Goal: Task Accomplishment & Management: Manage account settings

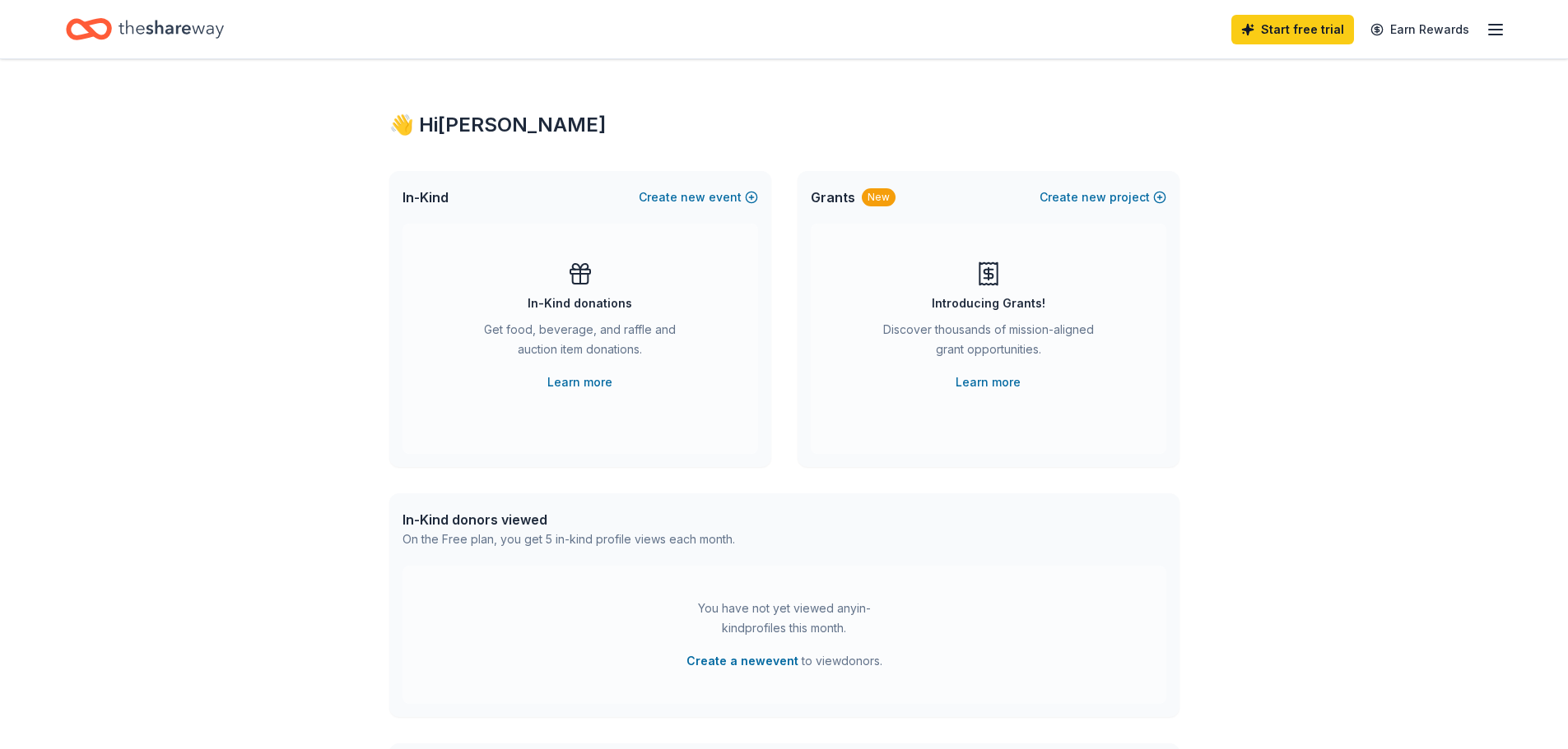
click at [754, 26] on icon "button" at bounding box center [1495, 29] width 20 height 20
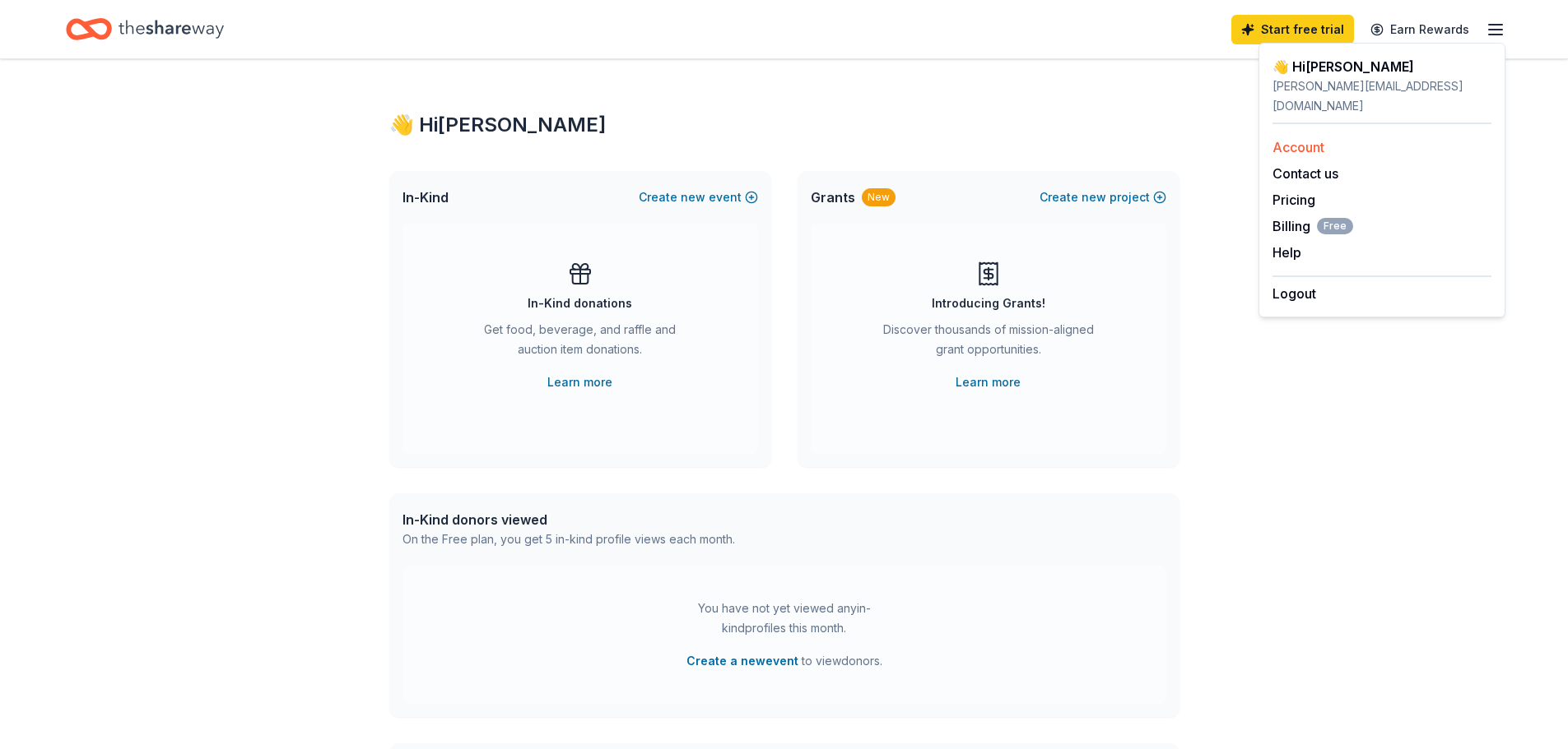
click at [754, 139] on link "Account" at bounding box center [1298, 147] width 52 height 16
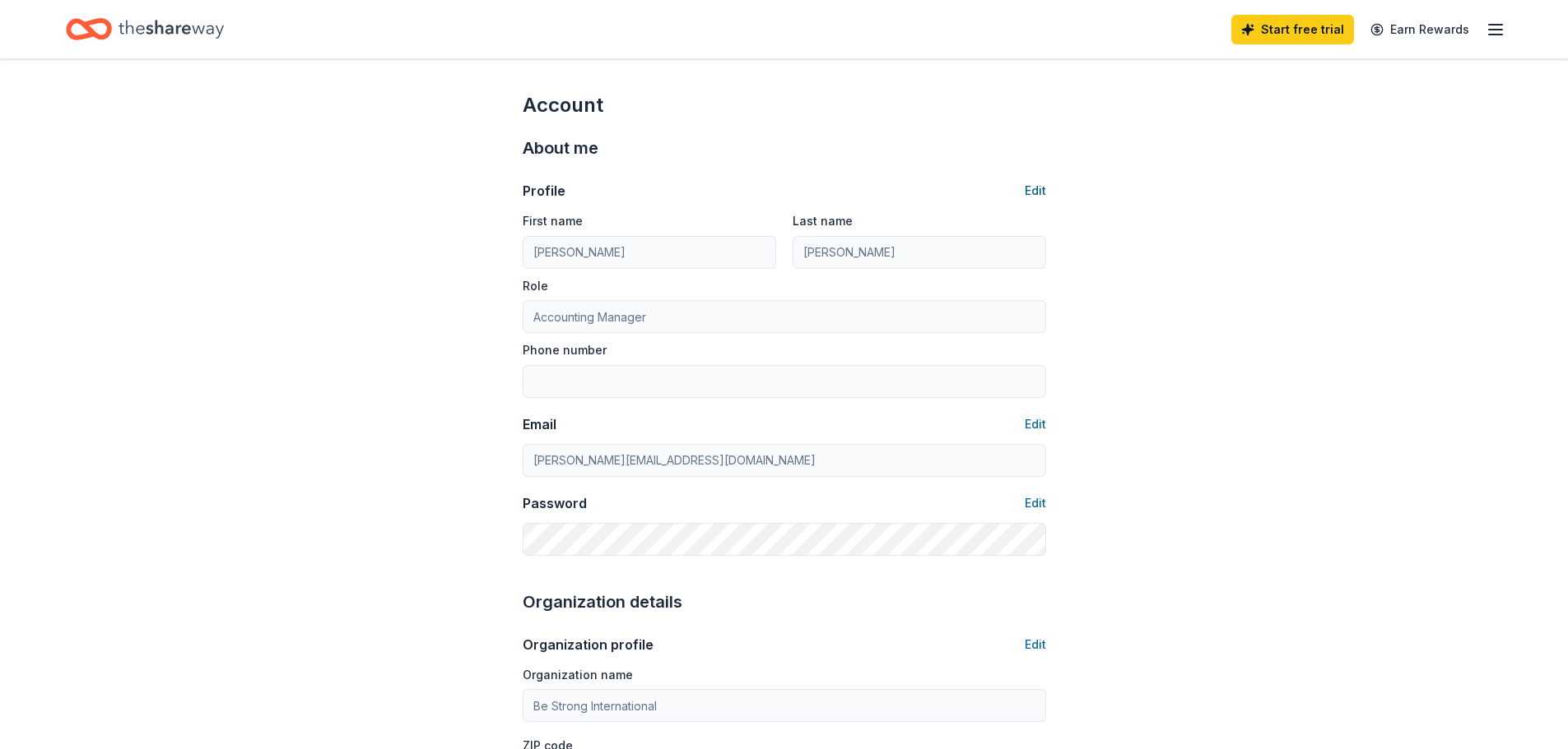
click at [754, 194] on button "Edit" at bounding box center [1035, 190] width 21 height 20
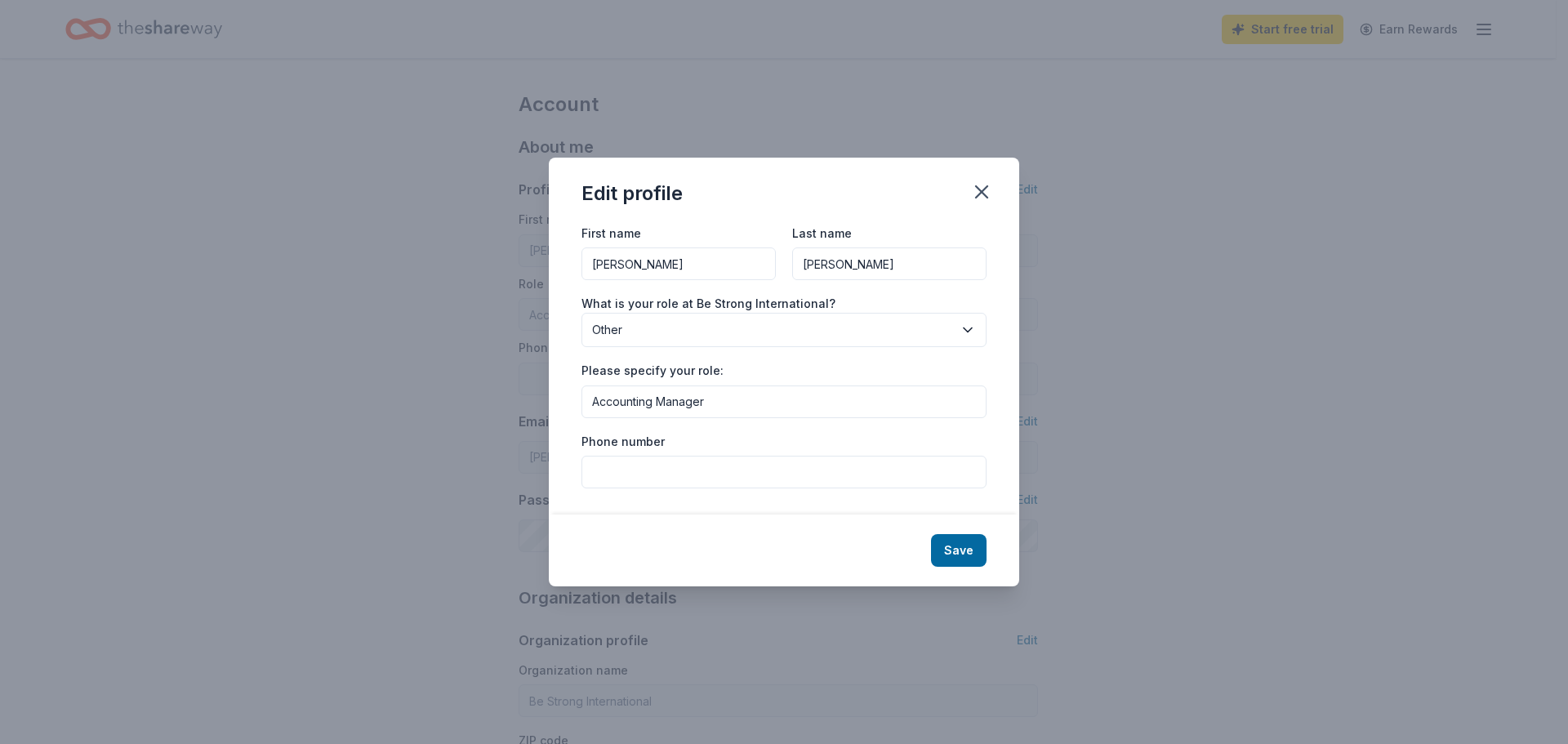
click at [667, 323] on input "Phone number" at bounding box center [784, 472] width 405 height 33
click at [748, 323] on input "3059697829" at bounding box center [784, 472] width 405 height 33
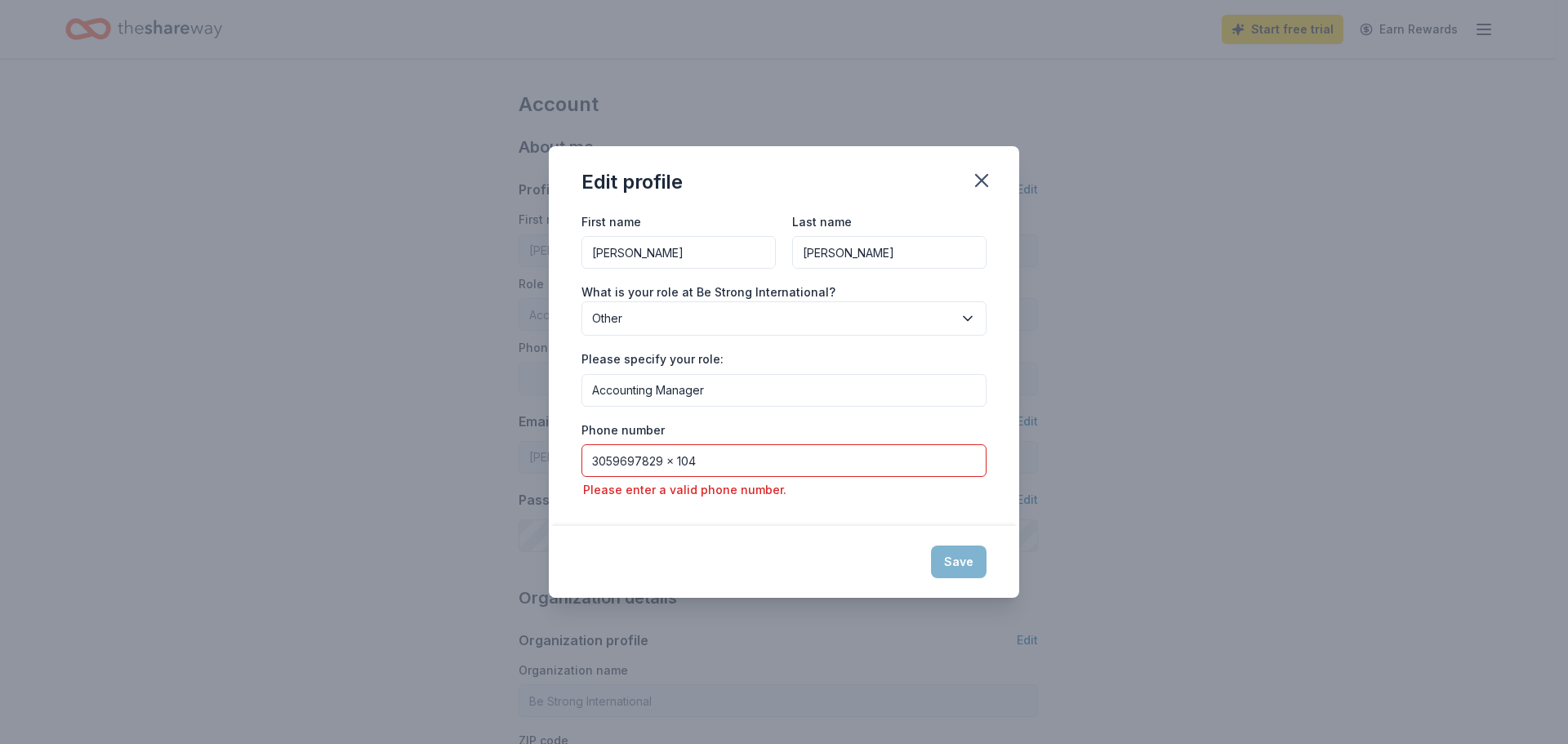
click at [748, 323] on div "Save" at bounding box center [784, 562] width 470 height 72
click at [748, 323] on input "3059697829 x 104" at bounding box center [784, 460] width 405 height 33
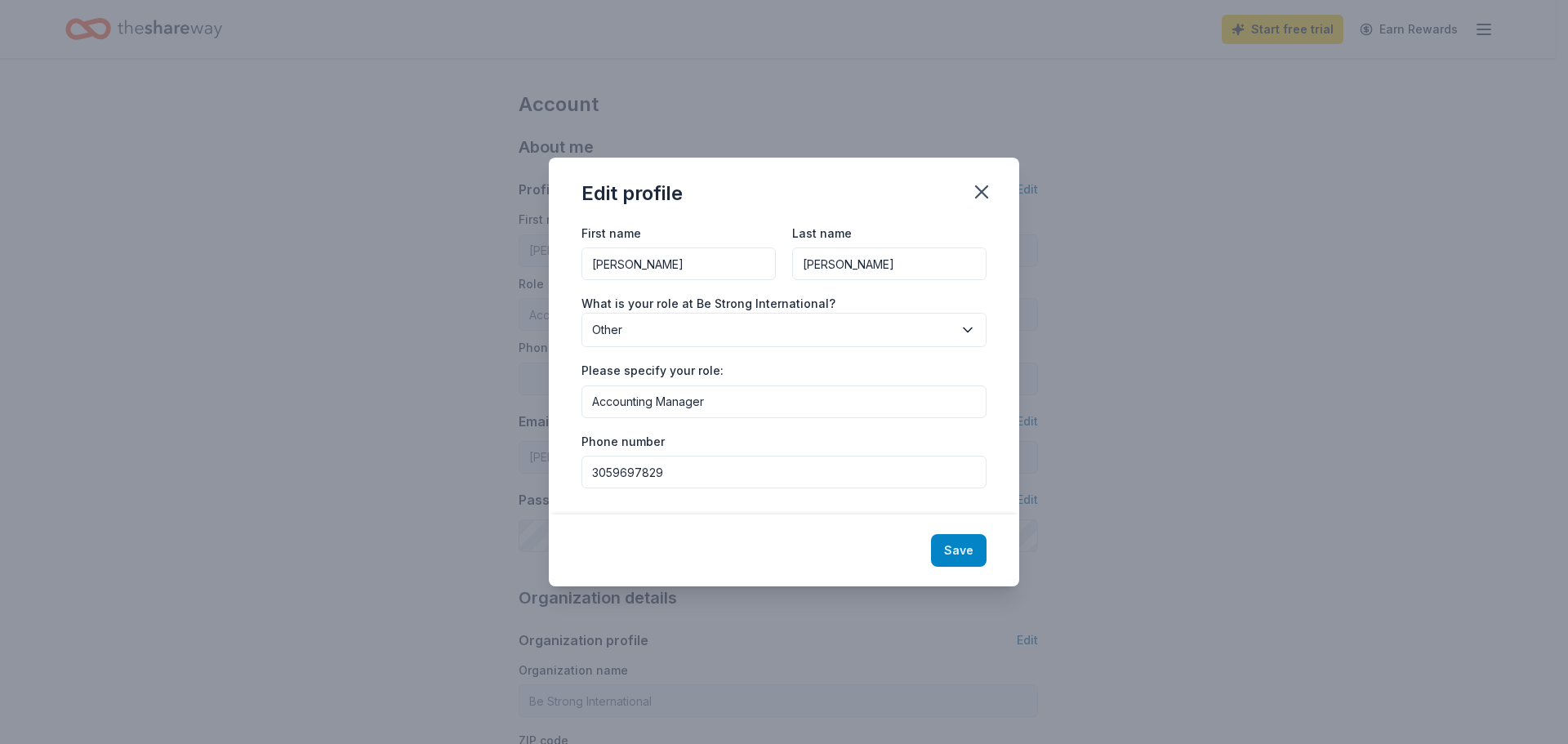
type input "3059697829"
click at [748, 323] on button "Save" at bounding box center [959, 550] width 56 height 33
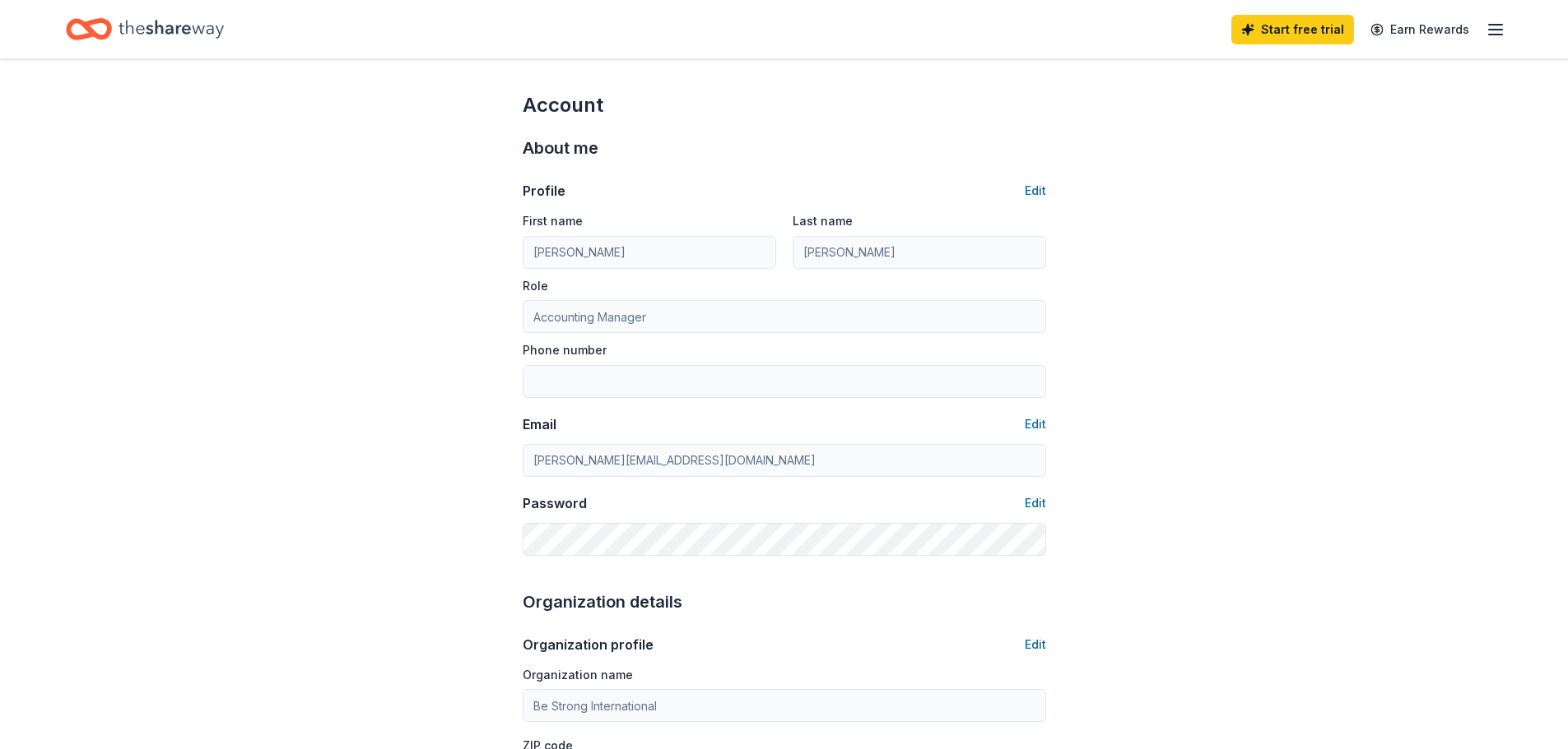
type input "3059697829"
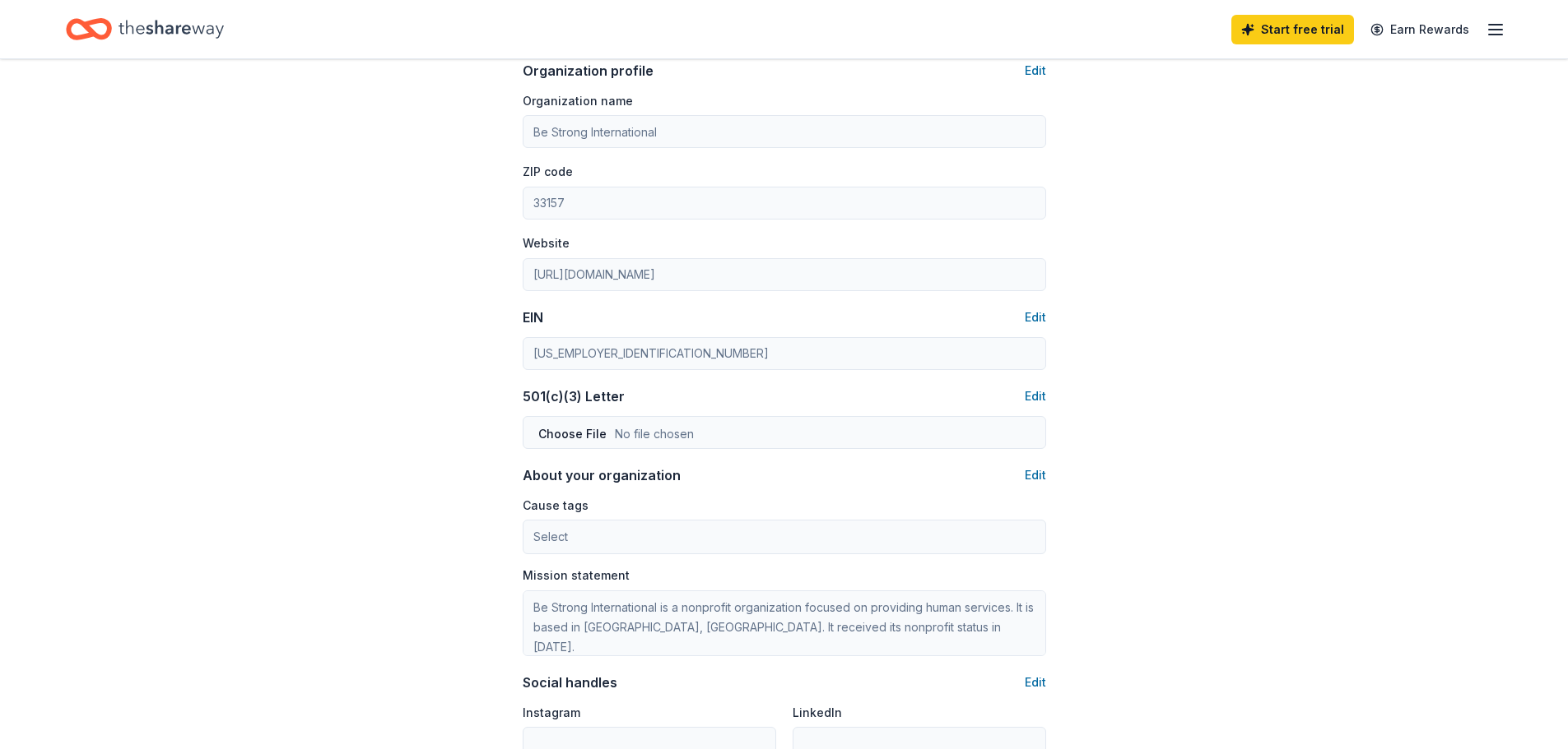
scroll to position [576, 0]
click at [754, 326] on button "Edit" at bounding box center [1035, 395] width 21 height 20
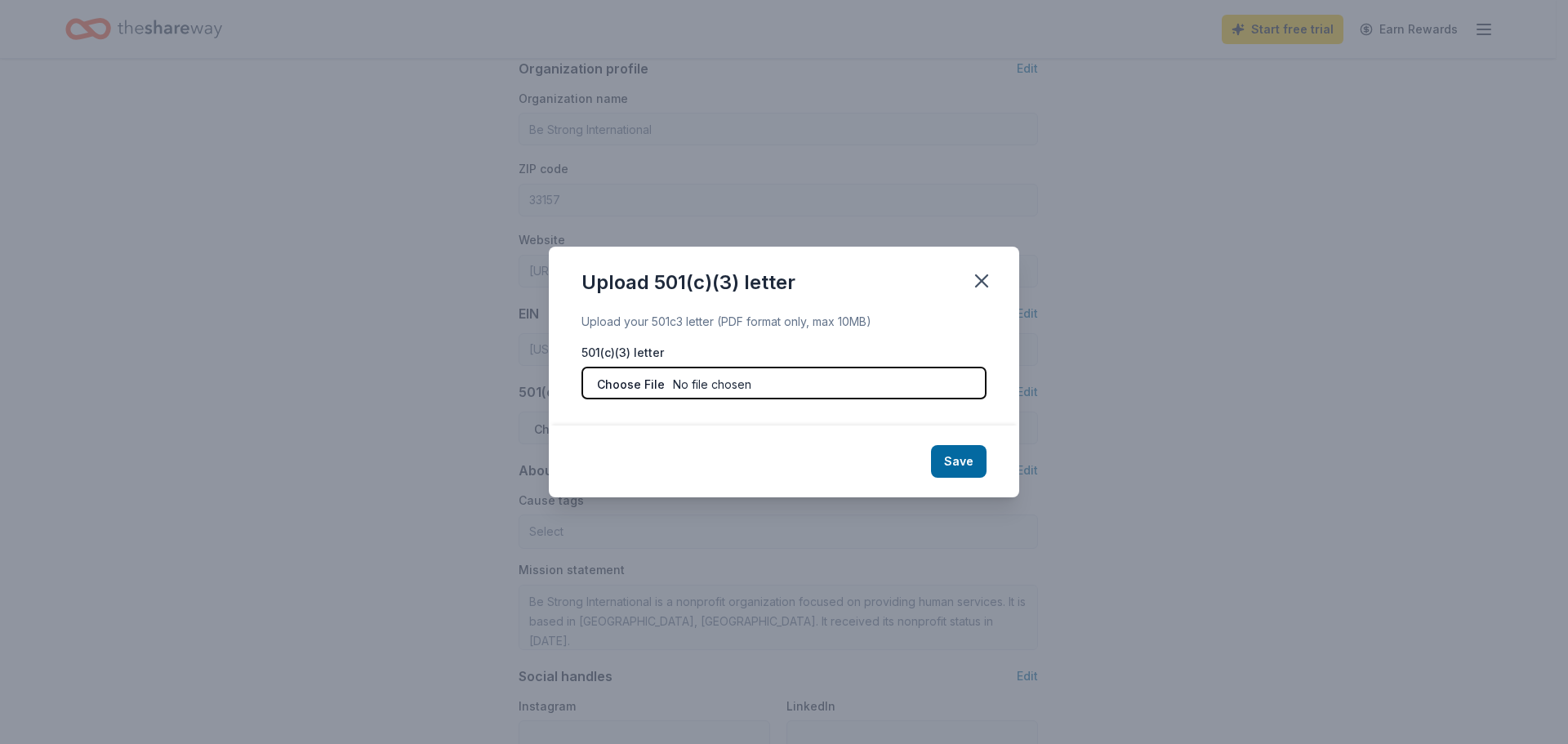
click at [729, 323] on input "file" at bounding box center [784, 383] width 405 height 33
click at [748, 280] on icon "button" at bounding box center [982, 280] width 23 height 23
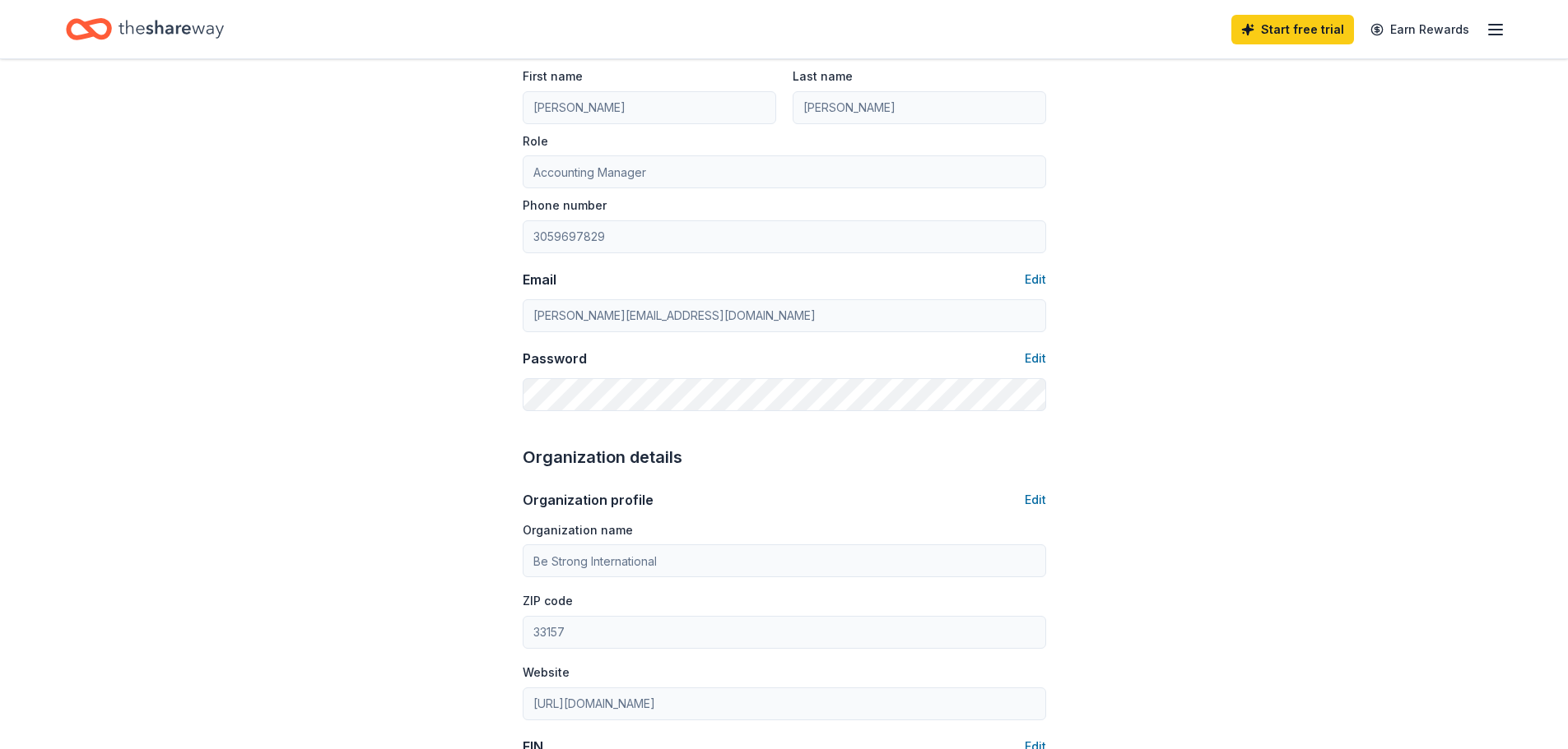
scroll to position [0, 0]
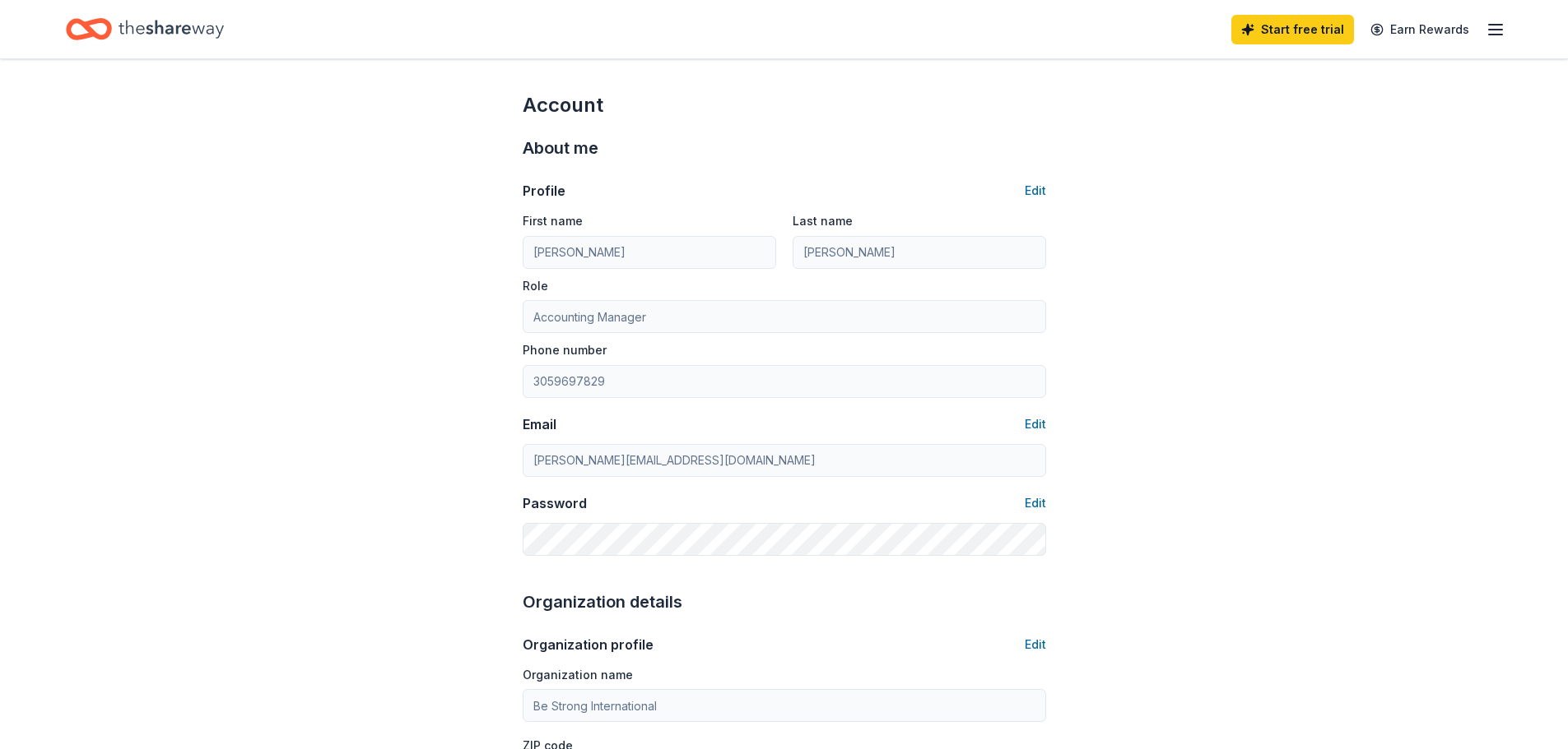
click at [754, 22] on icon "button" at bounding box center [1495, 29] width 20 height 20
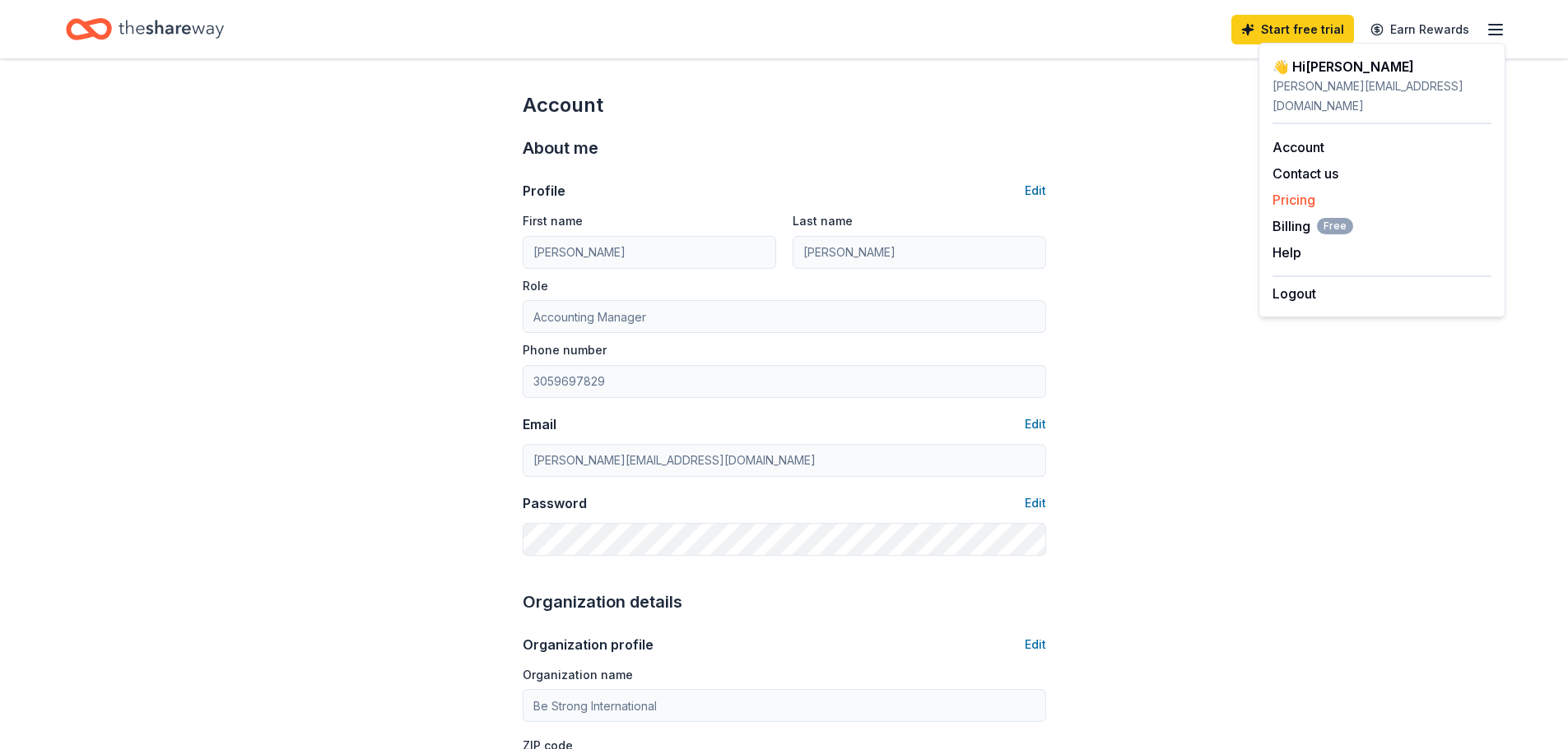
click at [754, 190] on div "Pricing" at bounding box center [1381, 199] width 219 height 20
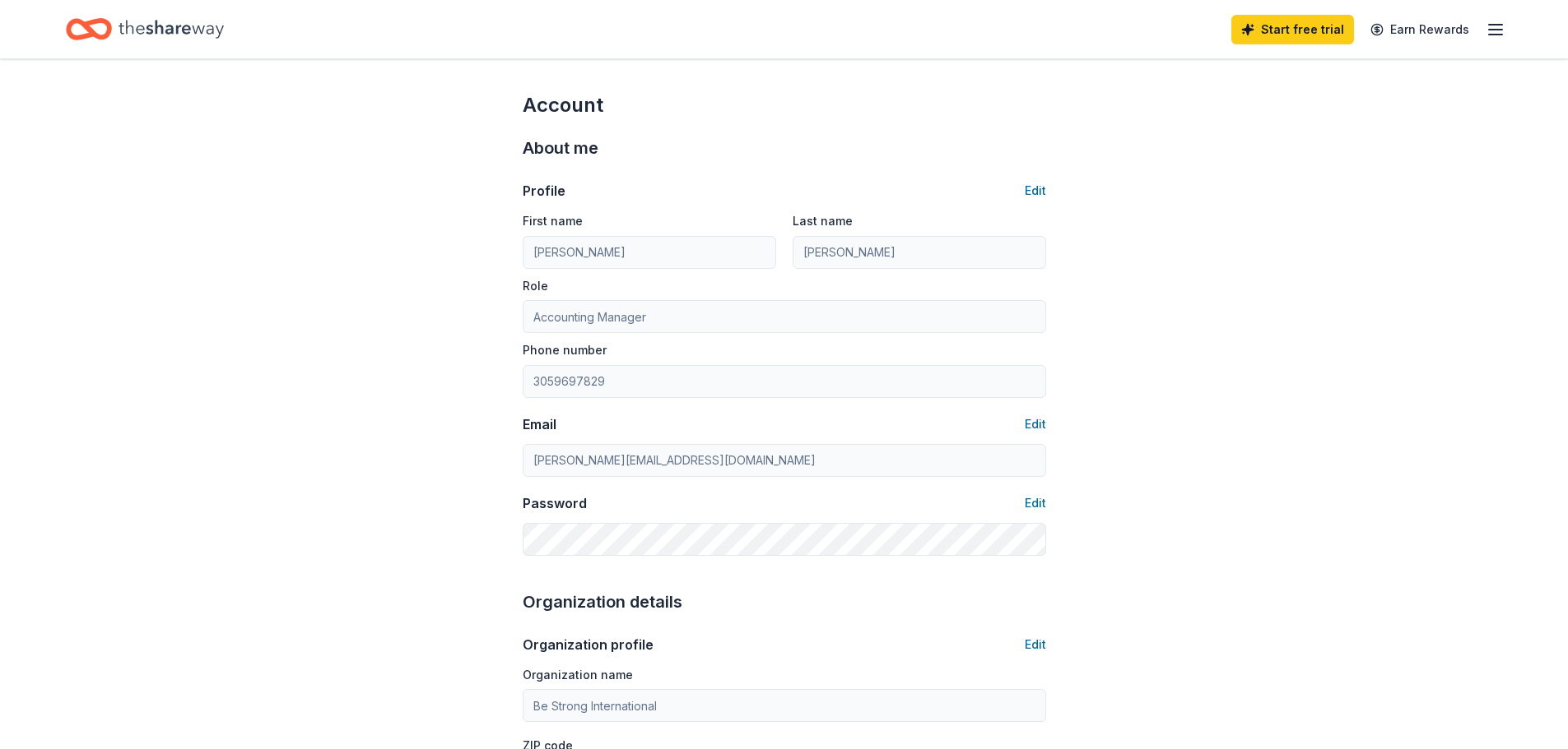
click at [754, 26] on icon "button" at bounding box center [1495, 29] width 20 height 20
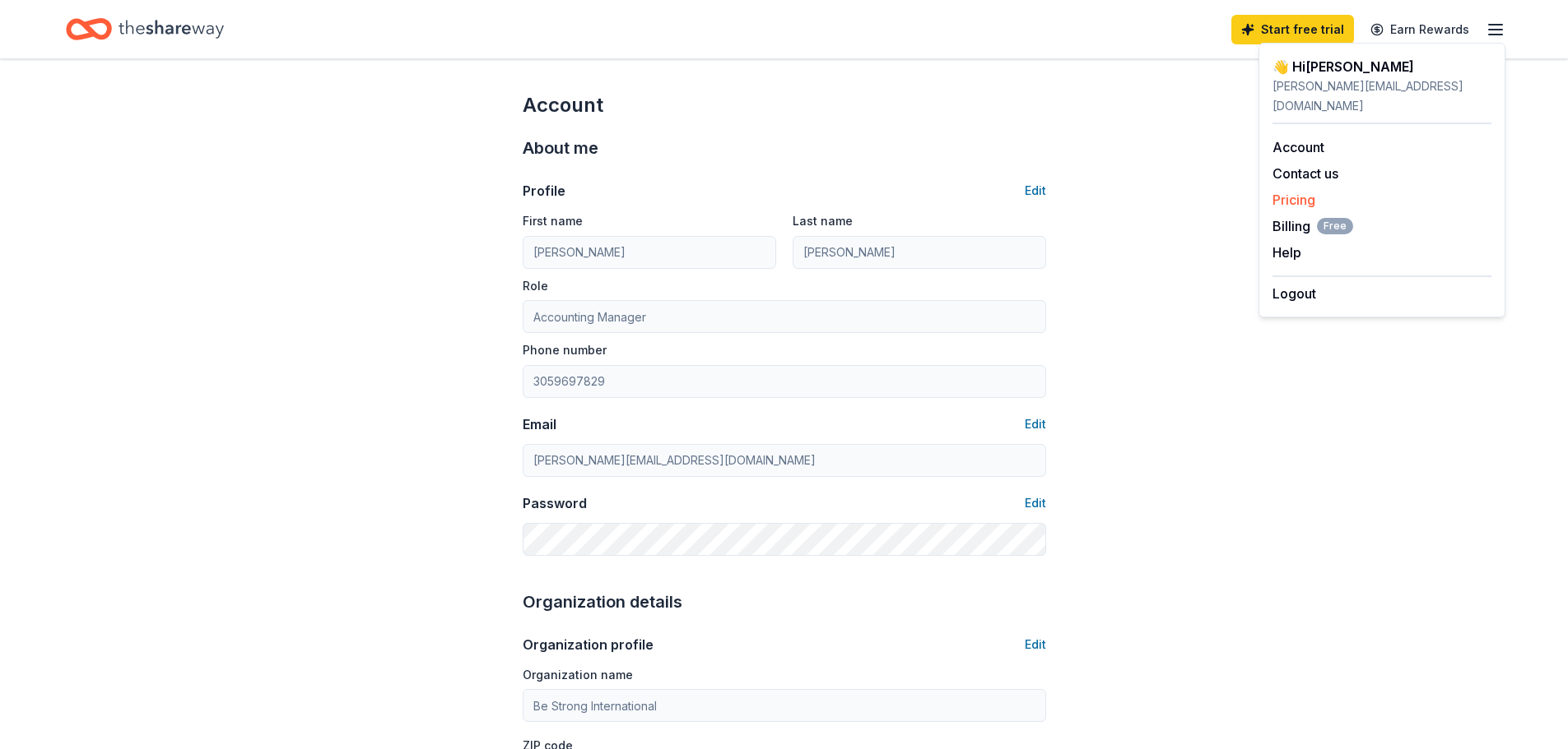
click at [754, 192] on link "Pricing" at bounding box center [1293, 199] width 43 height 16
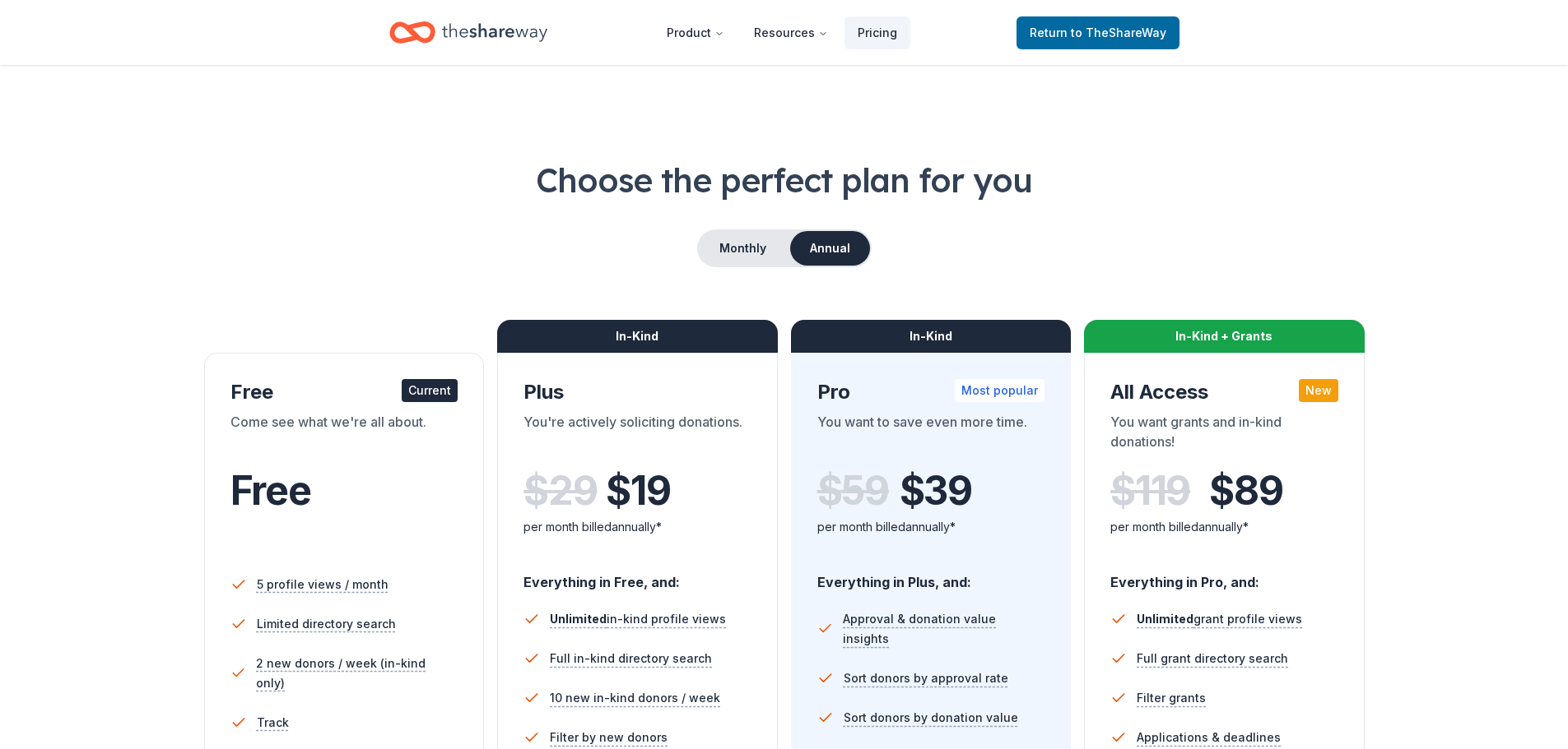
click at [754, 180] on h1 "Choose the perfect plan for you" at bounding box center [784, 180] width 1436 height 46
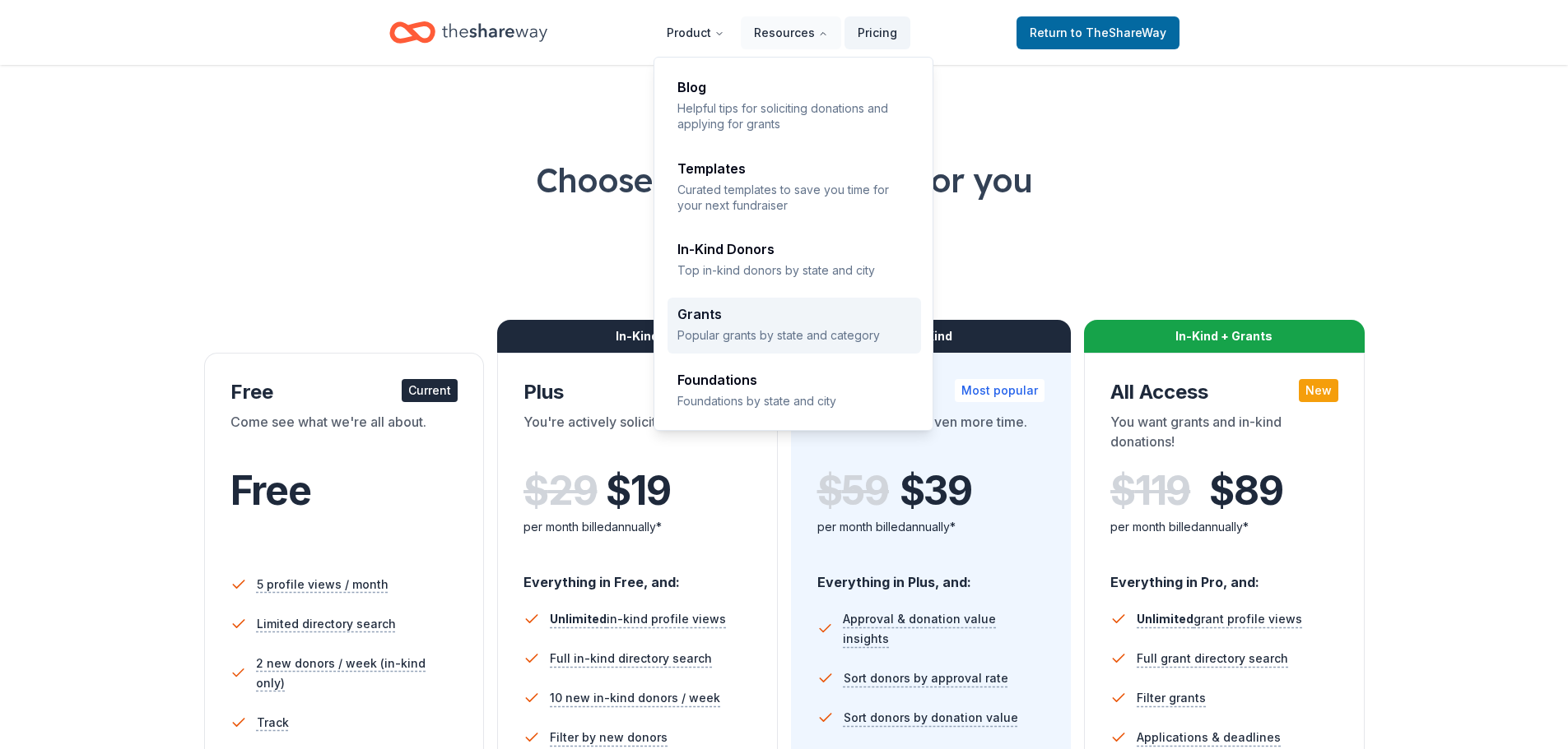
click at [754, 325] on div "Grants Popular grants by state and category" at bounding box center [794, 325] width 234 height 35
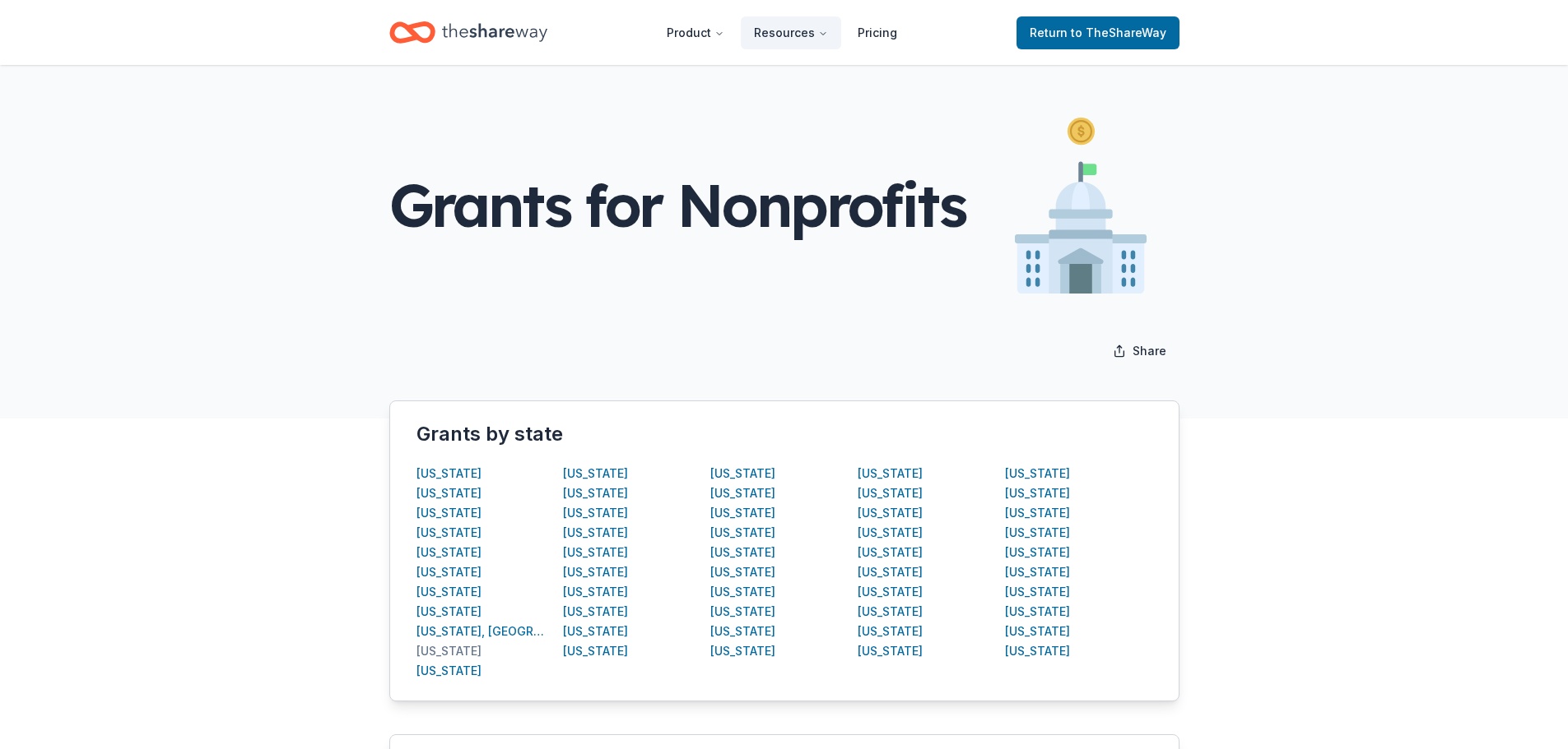
click at [434, 654] on div "Florida" at bounding box center [448, 651] width 65 height 20
